Goal: Transaction & Acquisition: Purchase product/service

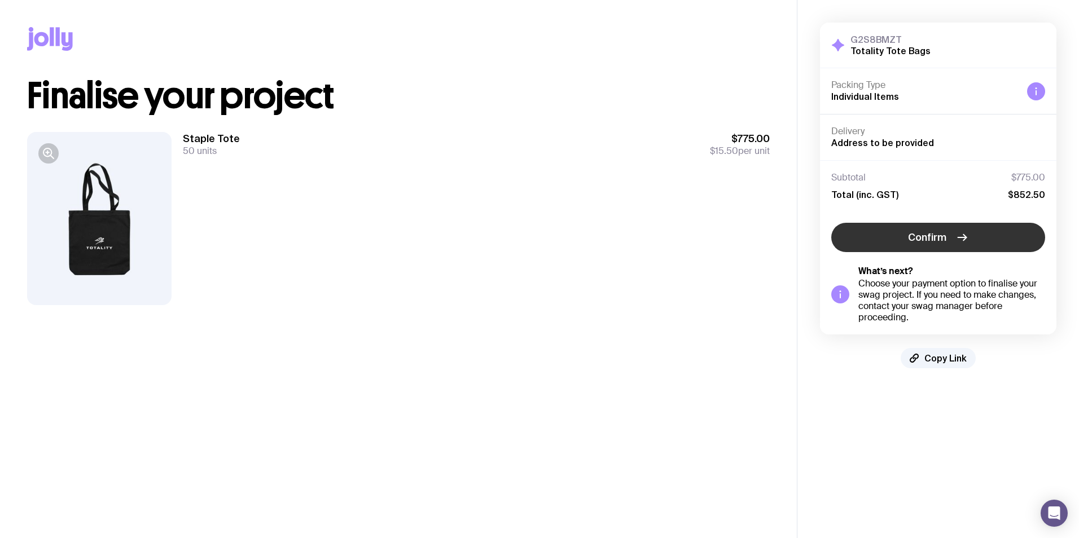
click at [970, 240] on button "Confirm" at bounding box center [938, 237] width 214 height 29
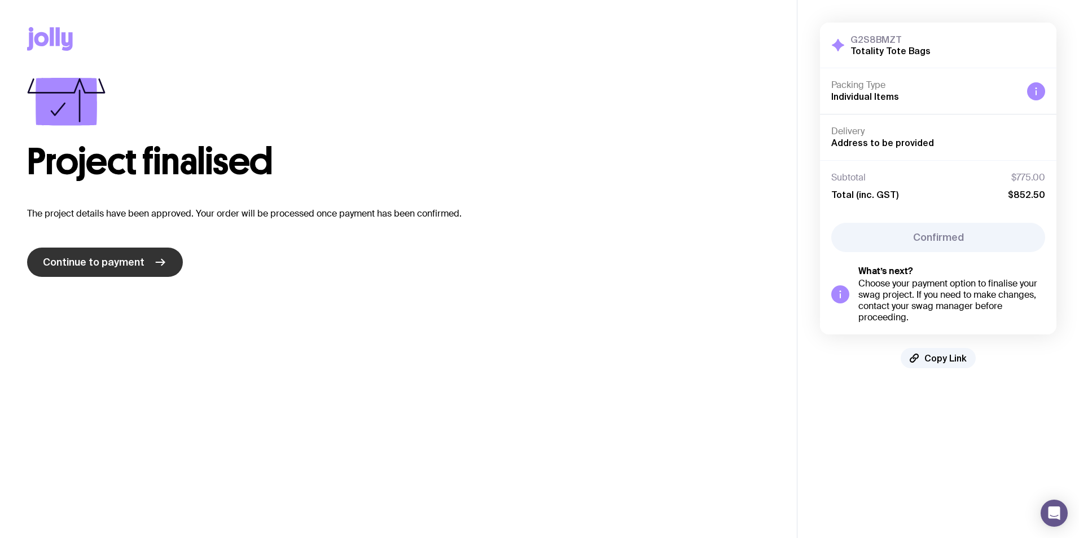
click at [94, 267] on span "Continue to payment" at bounding box center [94, 263] width 102 height 14
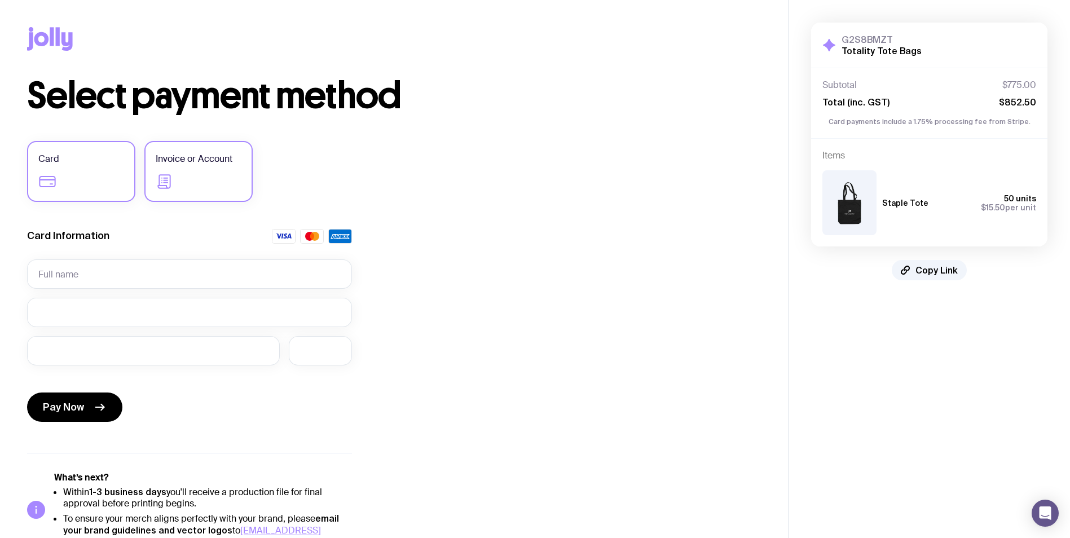
click at [171, 184] on icon at bounding box center [165, 182] width 18 height 18
click at [0, 0] on input "Invoice or Account" at bounding box center [0, 0] width 0 height 0
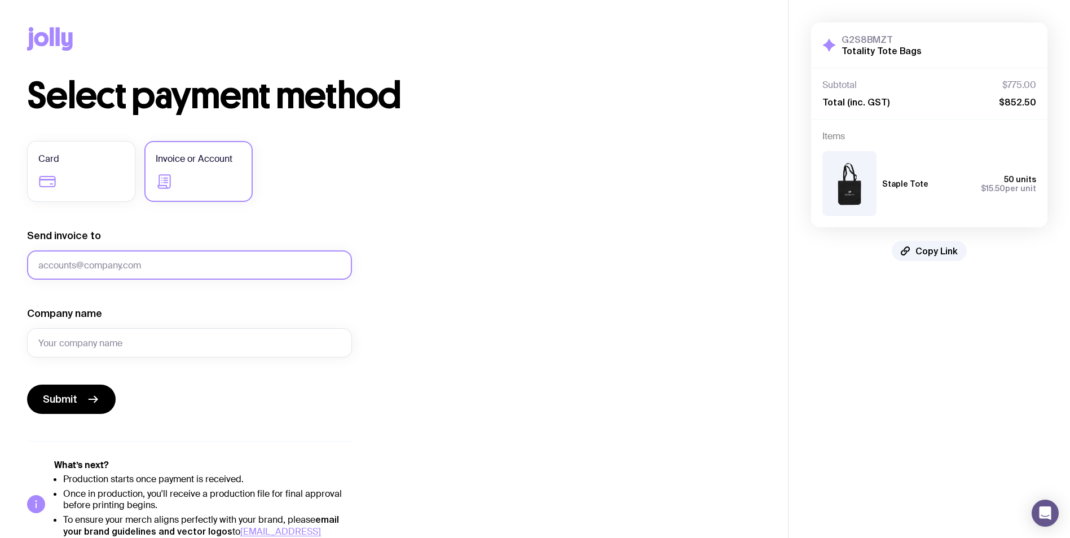
click at [131, 262] on input "Send invoice to" at bounding box center [189, 264] width 325 height 29
type input "[PERSON_NAME][EMAIL_ADDRESS][PERSON_NAME][DOMAIN_NAME]"
click at [430, 332] on div "Select payment method Card Invoice or Account Send invoice to [PERSON_NAME][EMA…" at bounding box center [394, 313] width 734 height 471
click at [194, 334] on input "Company name" at bounding box center [189, 342] width 325 height 29
type input "Totality"
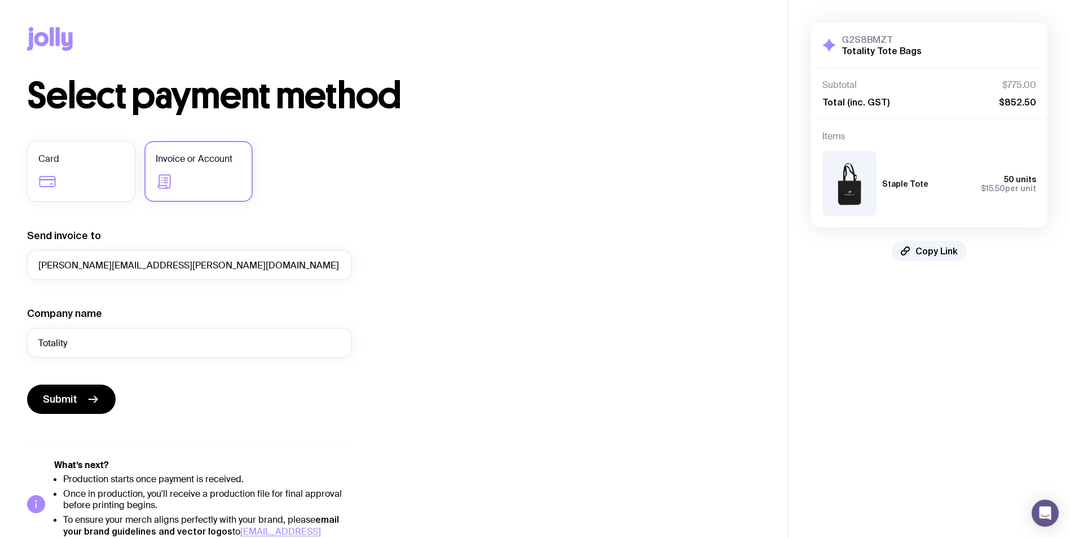
click at [406, 243] on div "Select payment method Card Invoice or Account Send invoice to [PERSON_NAME][EMA…" at bounding box center [394, 313] width 734 height 471
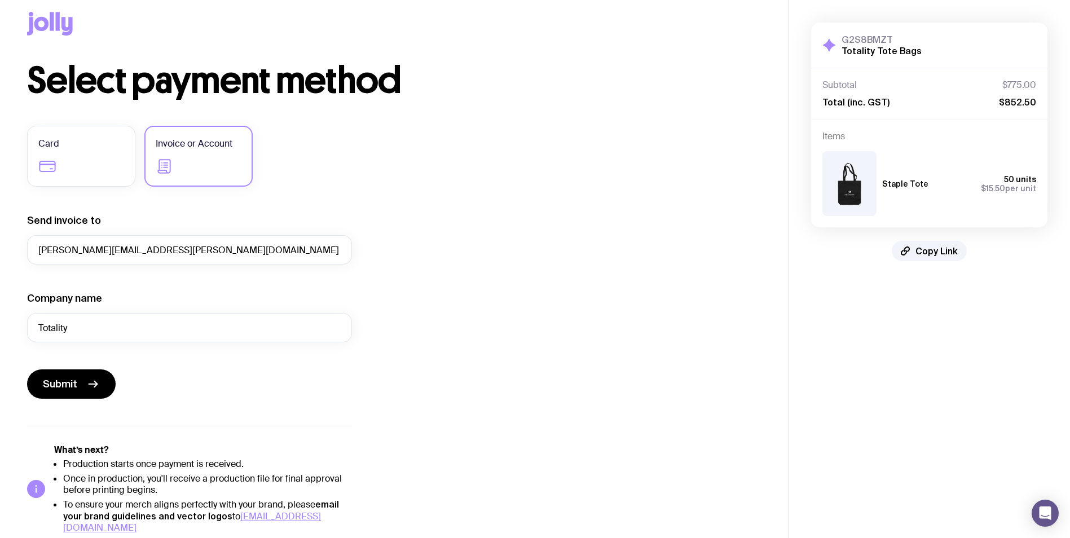
scroll to position [22, 0]
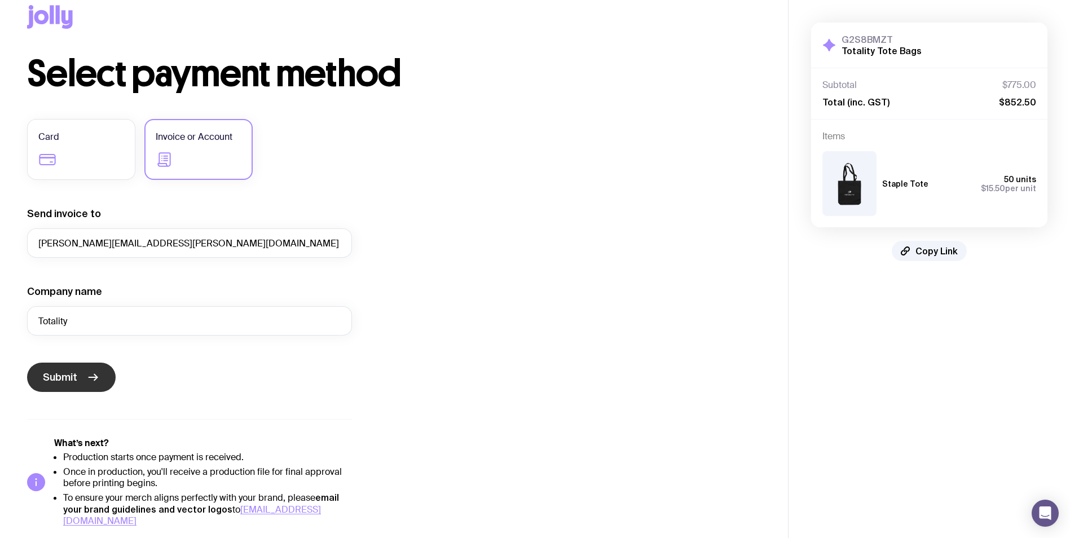
click at [68, 378] on span "Submit" at bounding box center [60, 378] width 34 height 14
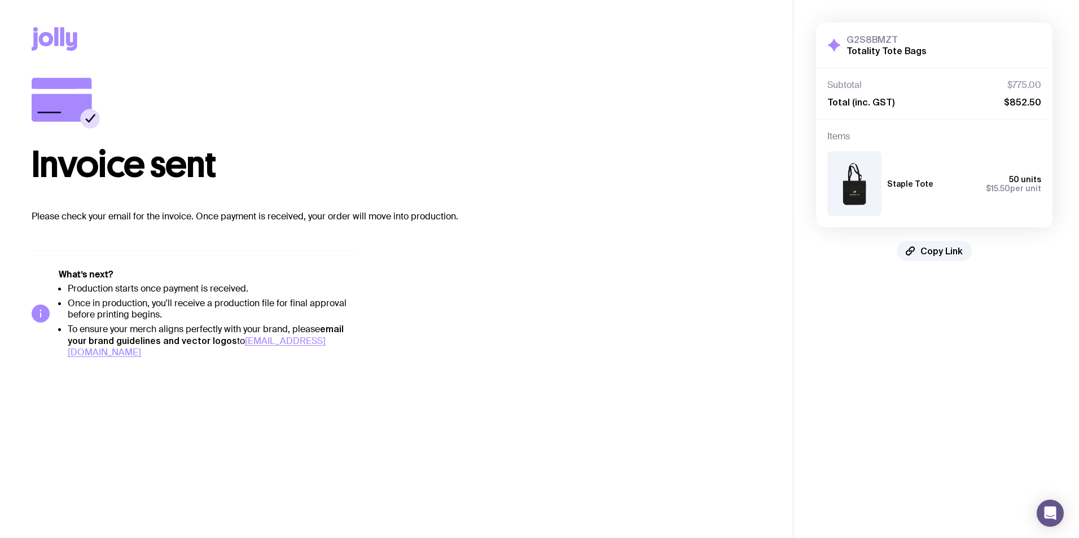
scroll to position [0, 0]
